Goal: Navigation & Orientation: Find specific page/section

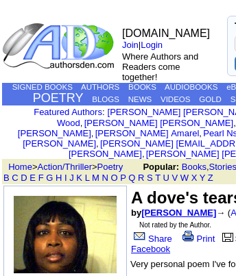
click at [160, 208] on link "Denise Edwards" at bounding box center [178, 213] width 75 height 10
